Goal: Obtain resource: Obtain resource

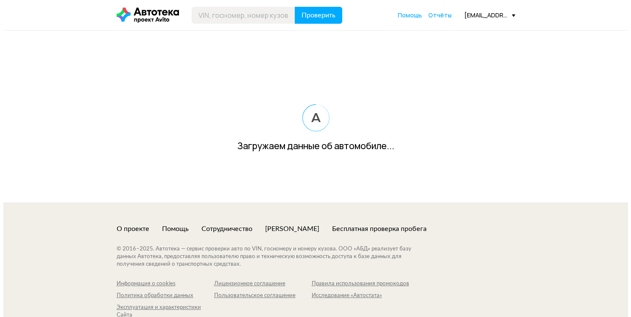
scroll to position [32, 0]
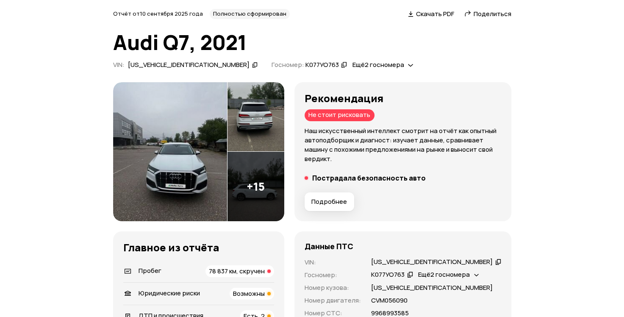
click at [207, 142] on img at bounding box center [170, 151] width 114 height 139
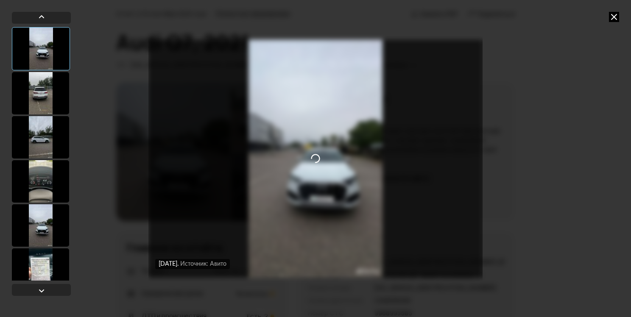
click at [42, 145] on div at bounding box center [40, 137] width 57 height 42
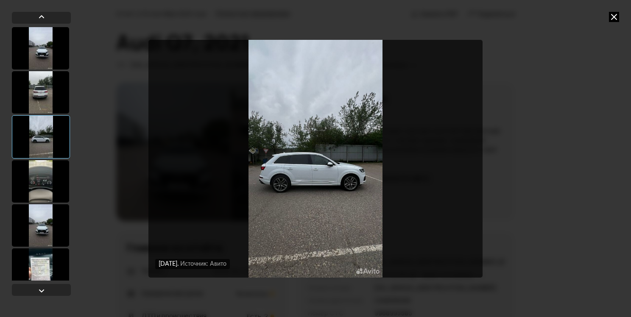
click at [47, 173] on div at bounding box center [40, 181] width 57 height 42
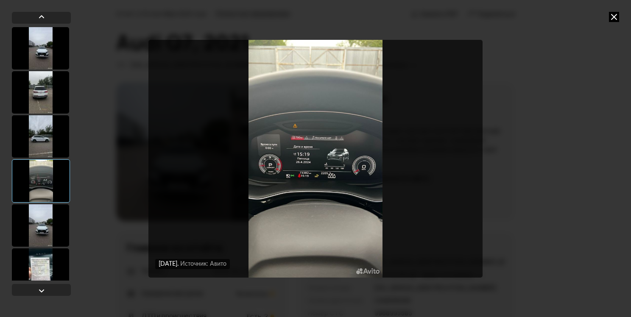
click at [42, 224] on div at bounding box center [40, 225] width 57 height 42
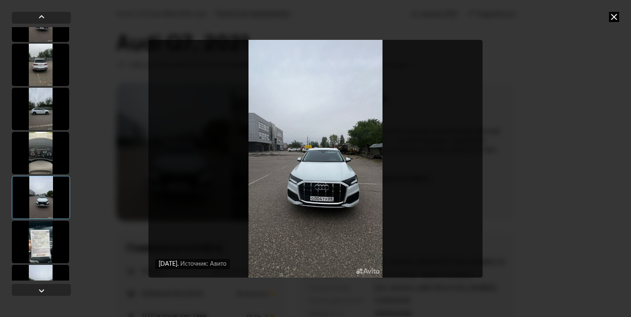
scroll to position [42, 0]
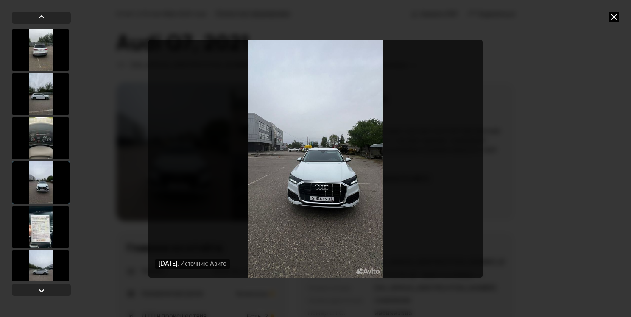
click at [42, 226] on div at bounding box center [40, 227] width 57 height 42
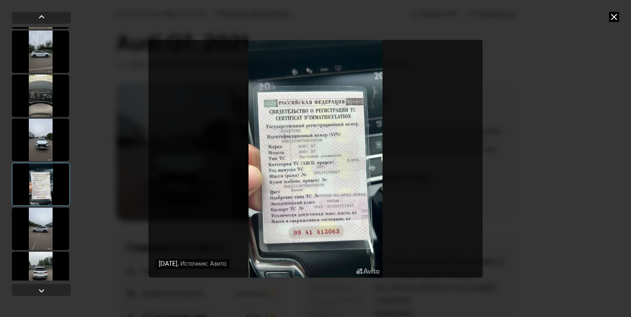
click at [37, 232] on div at bounding box center [40, 229] width 57 height 42
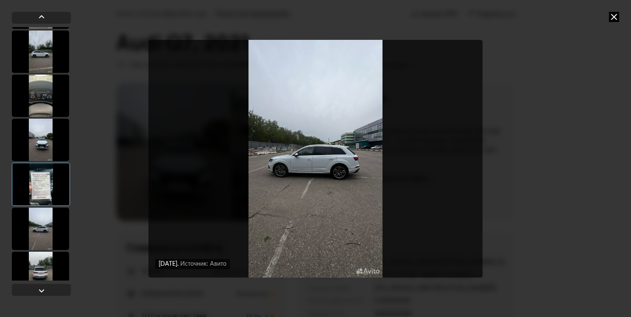
scroll to position [170, 0]
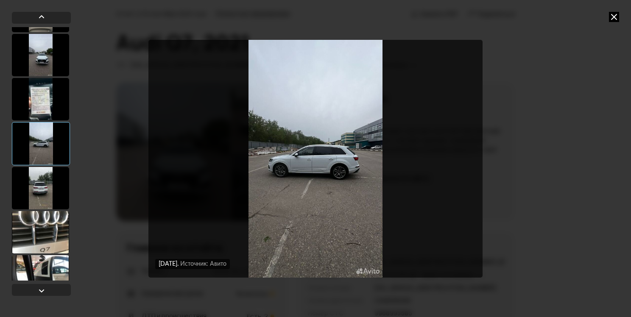
click at [30, 213] on div at bounding box center [40, 232] width 57 height 42
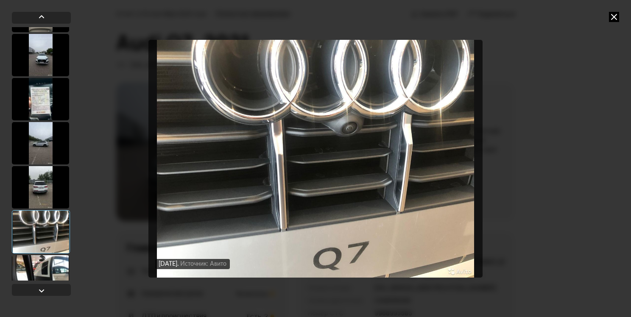
scroll to position [212, 0]
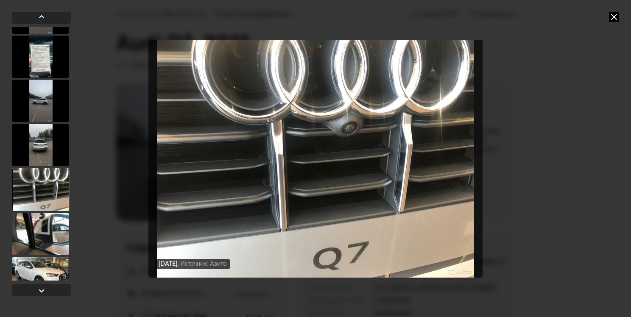
click at [30, 220] on div at bounding box center [40, 234] width 57 height 42
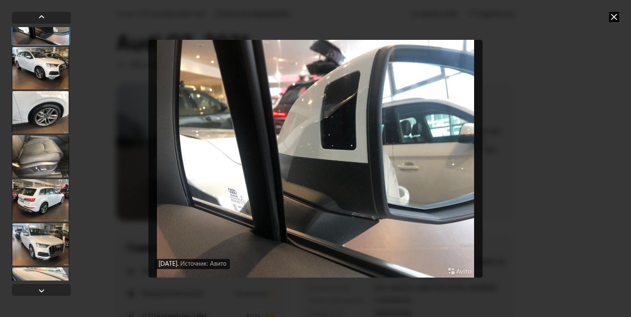
scroll to position [424, 0]
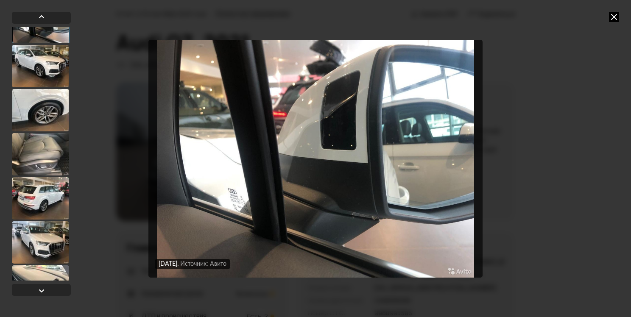
click at [33, 201] on div at bounding box center [40, 198] width 57 height 42
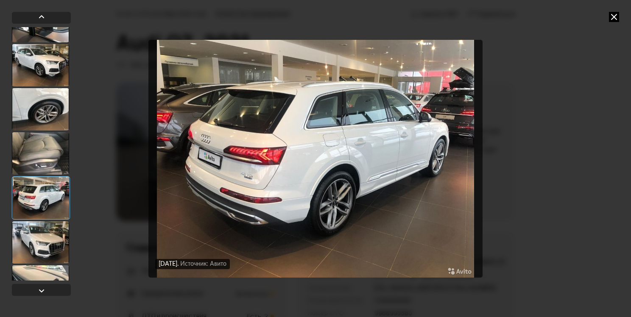
scroll to position [466, 0]
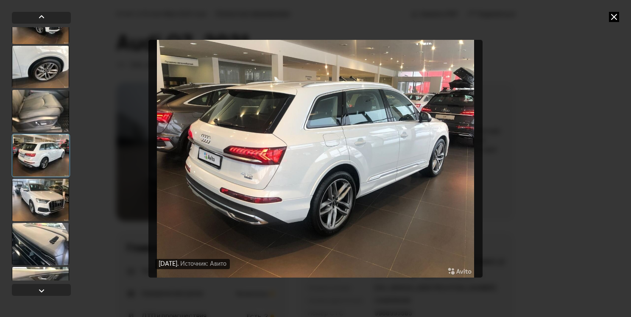
click at [38, 238] on div at bounding box center [40, 244] width 57 height 42
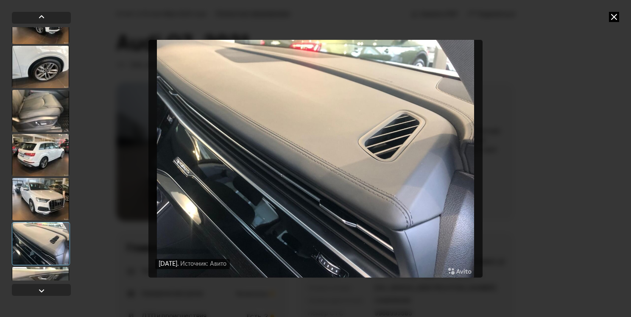
scroll to position [540, 0]
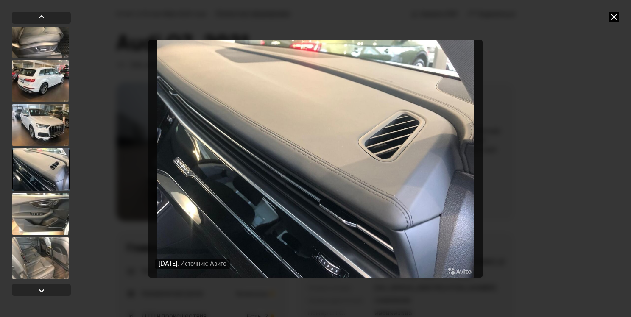
click at [38, 238] on div at bounding box center [40, 258] width 57 height 42
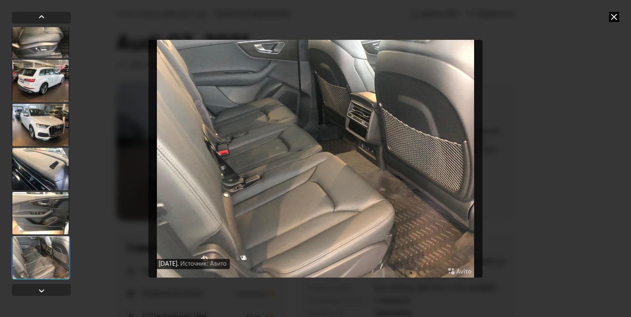
click at [41, 248] on div at bounding box center [41, 257] width 58 height 43
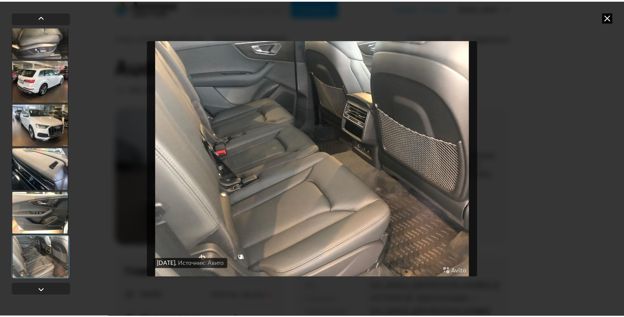
scroll to position [0, 0]
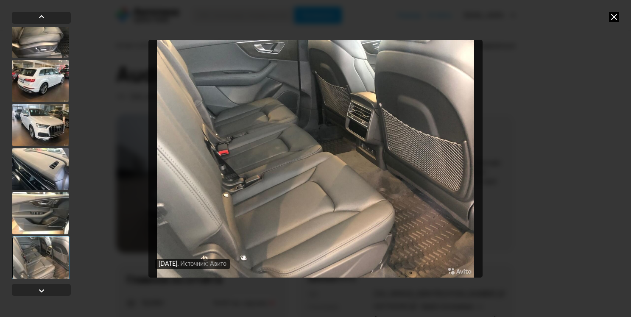
click at [616, 19] on icon at bounding box center [614, 17] width 10 height 10
